Goal: Information Seeking & Learning: Find contact information

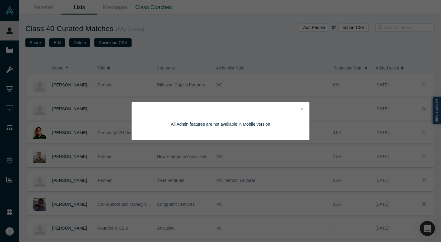
click at [259, 109] on div "All Admin features are not available in Mobile version" at bounding box center [221, 121] width 178 height 38
click at [259, 109] on icon "Close" at bounding box center [302, 109] width 3 height 4
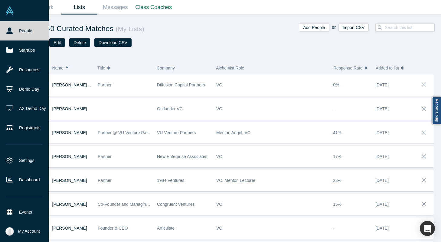
click at [5, 32] on link "People" at bounding box center [24, 30] width 49 height 19
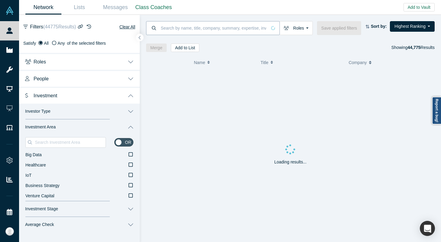
click at [169, 29] on input at bounding box center [213, 28] width 107 height 14
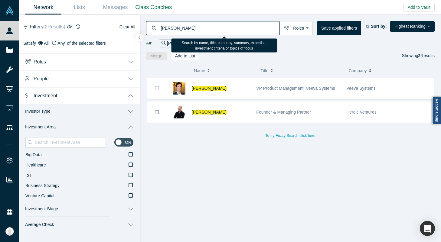
click at [173, 28] on input "[PERSON_NAME]" at bounding box center [219, 28] width 119 height 14
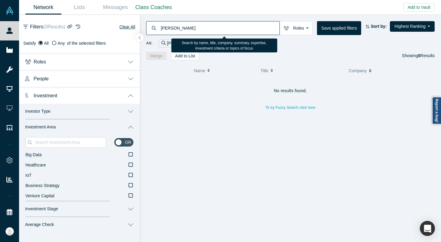
click at [169, 25] on input "[PERSON_NAME]" at bounding box center [219, 28] width 119 height 14
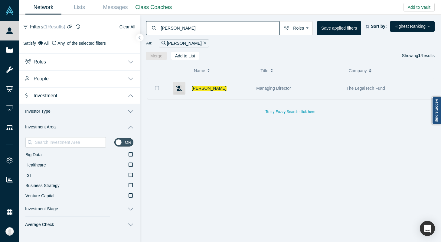
click at [219, 93] on div "[PERSON_NAME]" at bounding box center [221, 88] width 58 height 21
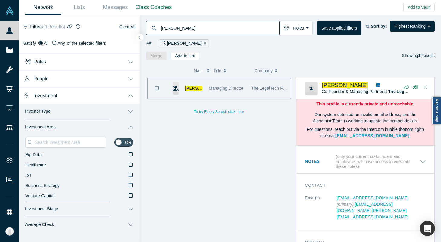
scroll to position [18, 0]
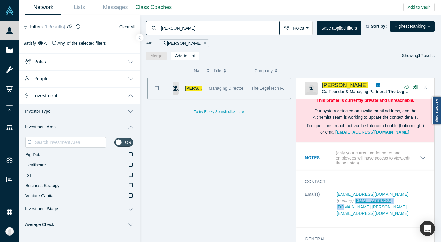
copy link "[EMAIL_ADDRESS][DOMAIN_NAME]"
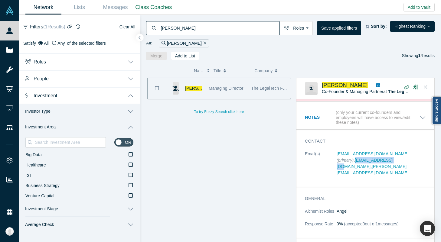
scroll to position [59, 0]
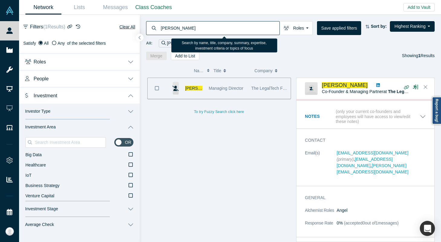
click at [181, 31] on input "[PERSON_NAME]" at bounding box center [219, 28] width 119 height 14
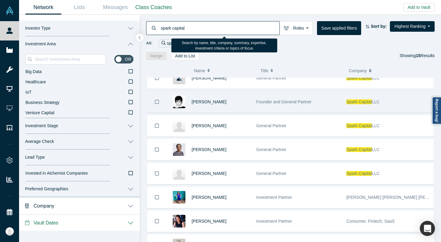
scroll to position [96, 0]
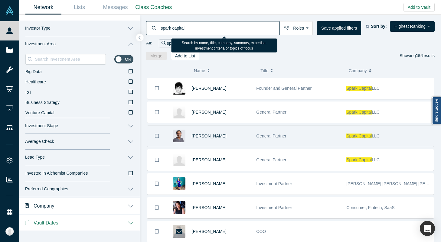
click at [259, 139] on div "General Partner" at bounding box center [298, 136] width 84 height 21
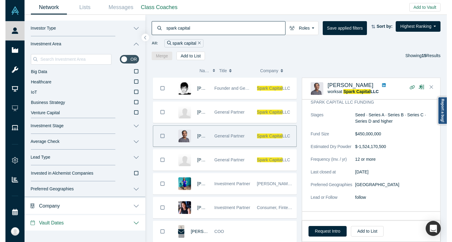
scroll to position [209, 0]
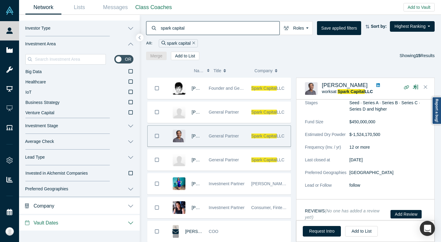
click at [176, 31] on input "spark capital" at bounding box center [219, 28] width 119 height 14
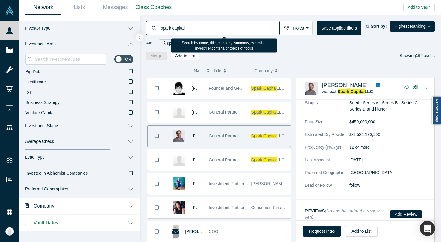
click at [176, 31] on input "spark capital" at bounding box center [219, 28] width 119 height 14
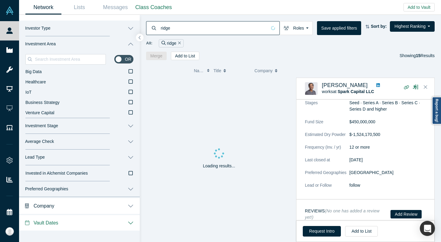
click at [259, 57] on div "Merge Add to List Showing 15 Results" at bounding box center [290, 56] width 289 height 8
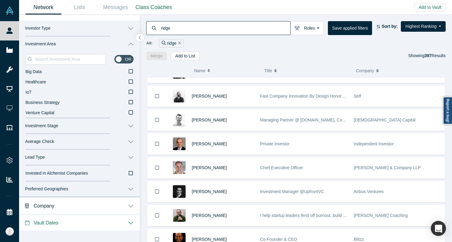
scroll to position [323, 0]
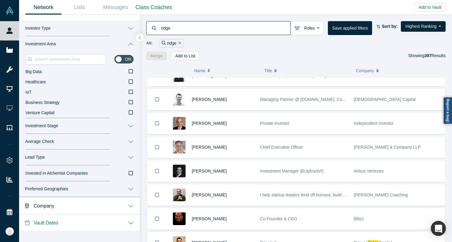
click at [185, 28] on input "ridge" at bounding box center [225, 28] width 130 height 14
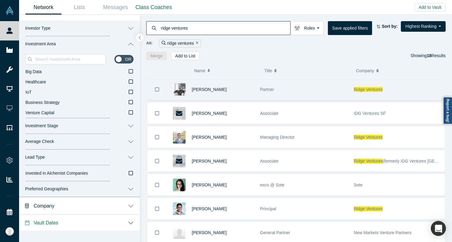
scroll to position [280, 0]
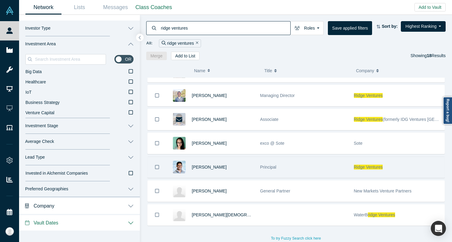
click at [240, 170] on div "[PERSON_NAME]" at bounding box center [223, 167] width 62 height 21
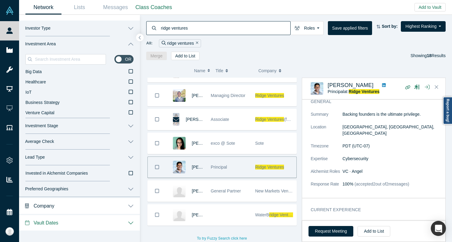
scroll to position [67, 0]
click at [162, 30] on input "ridge ventures" at bounding box center [225, 28] width 130 height 14
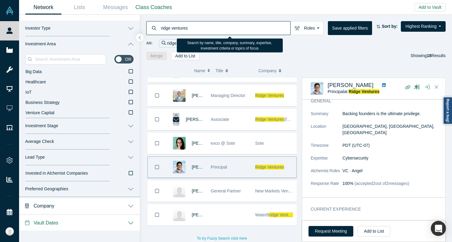
click at [162, 30] on input "ridge ventures" at bounding box center [225, 28] width 130 height 14
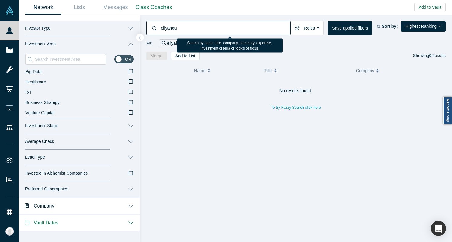
click at [172, 29] on input "eliyahou" at bounding box center [225, 28] width 130 height 14
type input "pillar"
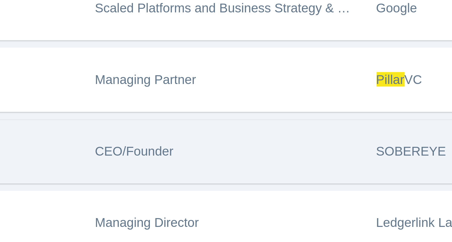
scroll to position [273, 0]
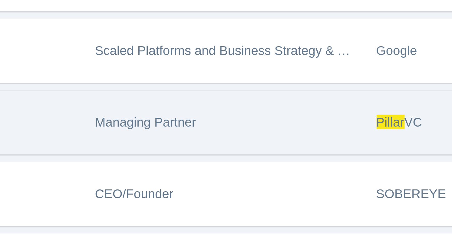
click at [259, 167] on div "Managing Partner" at bounding box center [303, 173] width 87 height 21
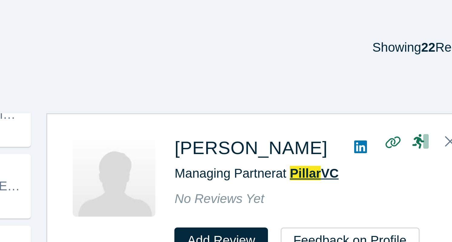
click at [259, 96] on span "Pillar" at bounding box center [388, 97] width 10 height 5
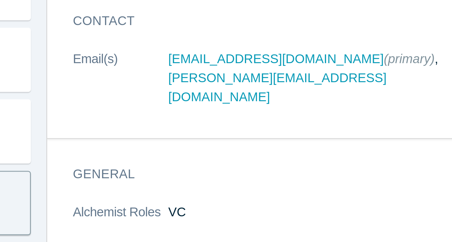
scroll to position [13, 0]
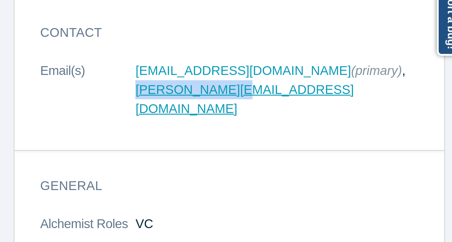
copy link "[PERSON_NAME][EMAIL_ADDRESS][DOMAIN_NAME]"
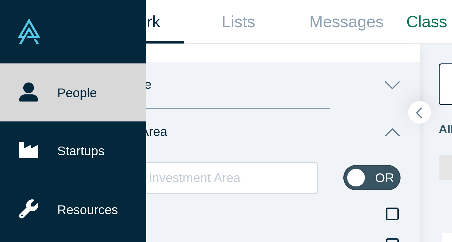
click at [7, 32] on icon at bounding box center [9, 31] width 6 height 6
click at [16, 24] on link "People" at bounding box center [24, 30] width 49 height 19
click at [17, 27] on link "People" at bounding box center [24, 30] width 49 height 19
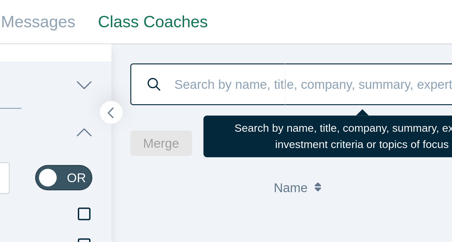
click at [178, 27] on input at bounding box center [218, 28] width 117 height 14
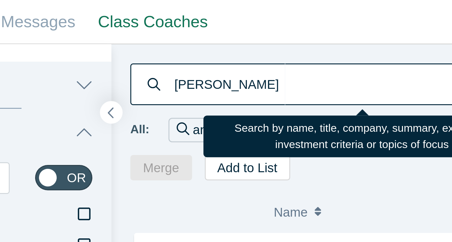
type input "[PERSON_NAME]"
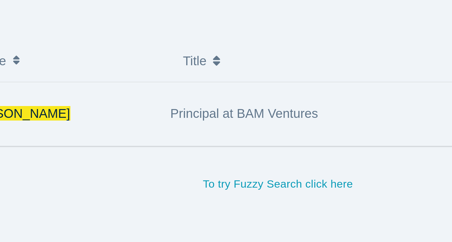
click at [259, 94] on div "Principal at BAM Ventures" at bounding box center [303, 88] width 87 height 21
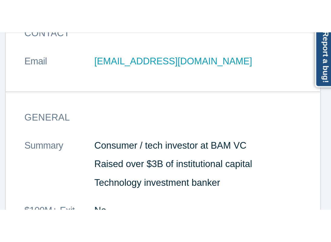
scroll to position [20, 0]
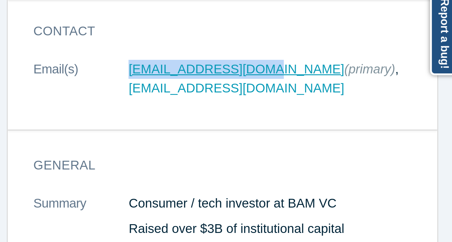
copy link "[EMAIL_ADDRESS][DOMAIN_NAME]"
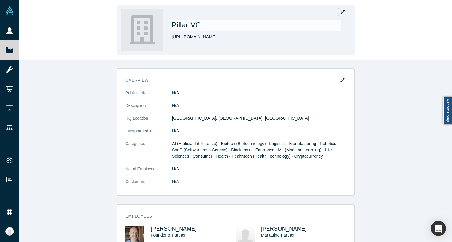
click at [193, 39] on link "https://www.pillar.vc" at bounding box center [194, 37] width 45 height 6
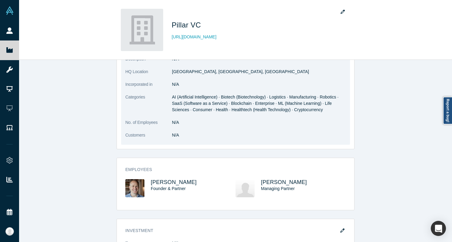
scroll to position [61, 0]
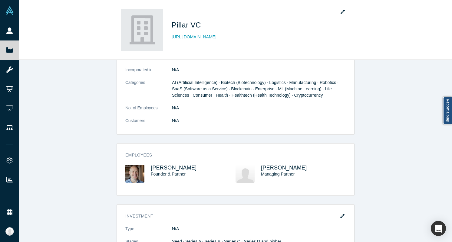
click at [269, 168] on span "Sarah Hodges" at bounding box center [284, 168] width 46 height 6
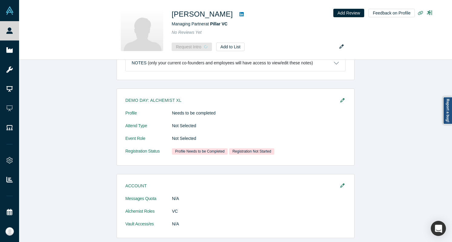
scroll to position [49, 0]
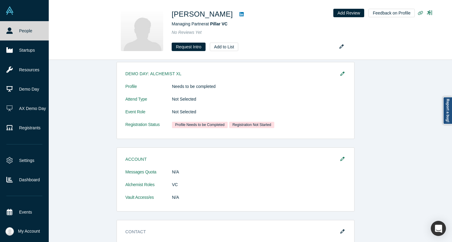
click at [14, 32] on link "People" at bounding box center [24, 30] width 49 height 19
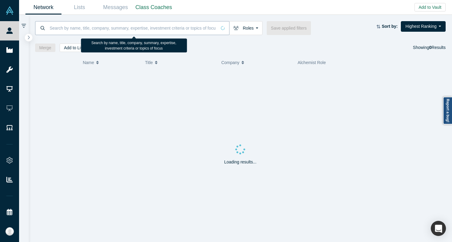
click at [143, 28] on input at bounding box center [132, 28] width 167 height 14
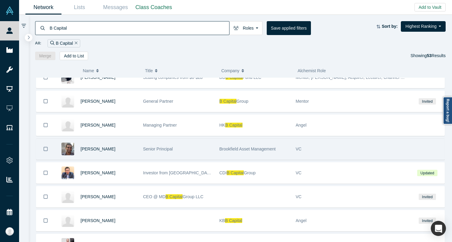
scroll to position [36, 0]
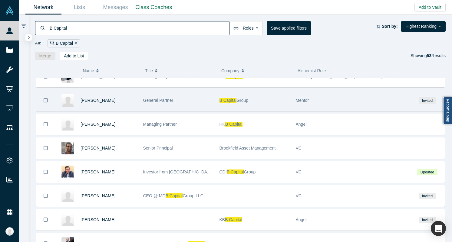
click at [203, 102] on div "General Partner" at bounding box center [178, 100] width 70 height 21
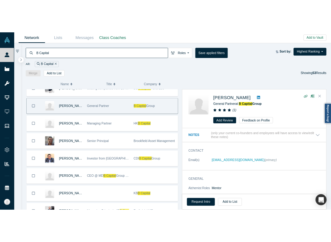
scroll to position [0, 0]
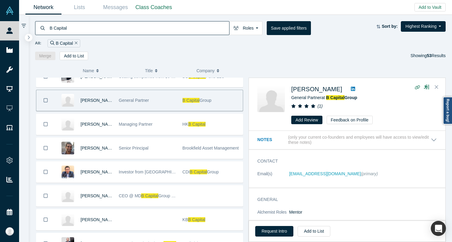
click at [340, 94] on div "Karen Page General Partner at B Capital Group ( 1 ) Add Review Feedback on Prof…" at bounding box center [364, 105] width 146 height 40
click at [340, 96] on span "B Capital" at bounding box center [335, 97] width 18 height 5
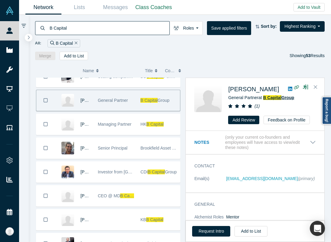
click at [96, 26] on input "B Capital" at bounding box center [109, 28] width 120 height 14
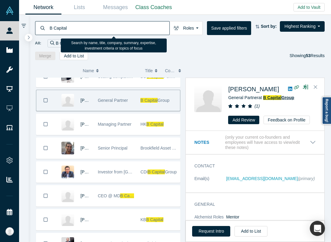
click at [96, 26] on input "B Capital" at bounding box center [109, 28] width 120 height 14
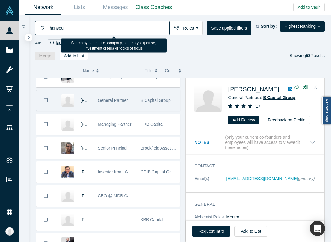
type input "hanseul"
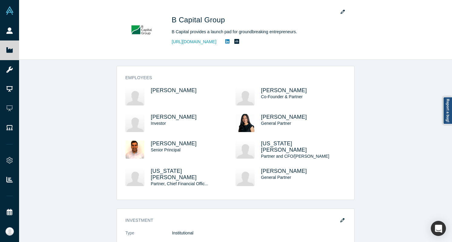
scroll to position [164, 0]
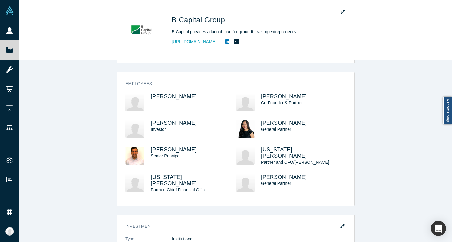
click at [168, 149] on span "[PERSON_NAME]" at bounding box center [174, 150] width 46 height 6
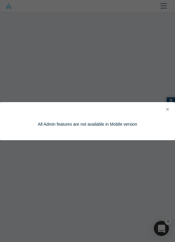
click at [166, 110] on icon "Close" at bounding box center [167, 109] width 3 height 4
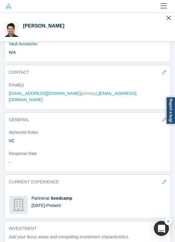
scroll to position [375, 0]
